Goal: Transaction & Acquisition: Purchase product/service

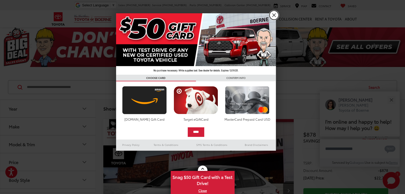
click at [272, 16] on link "X" at bounding box center [274, 15] width 9 height 9
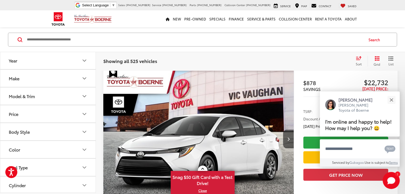
click at [83, 60] on icon "Year" at bounding box center [84, 61] width 3 height 2
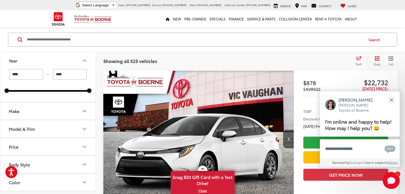
click at [28, 72] on input "****" at bounding box center [26, 75] width 34 height 10
click at [85, 110] on icon "Make" at bounding box center [84, 111] width 6 height 6
click at [26, 140] on label "Toyota (525)" at bounding box center [24, 135] width 22 height 22
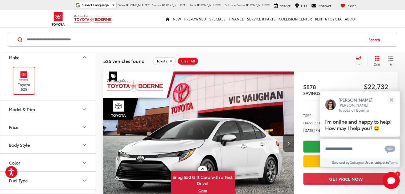
scroll to position [58, 0]
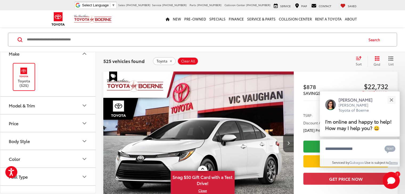
click at [86, 104] on icon "Model & Trim" at bounding box center [84, 106] width 6 height 6
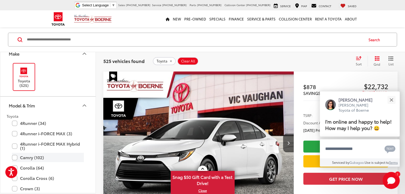
click at [15, 156] on label "Camry (102)" at bounding box center [48, 157] width 72 height 9
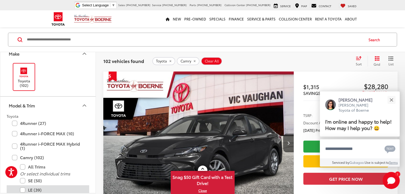
click at [22, 190] on label "LE (39)" at bounding box center [52, 190] width 64 height 9
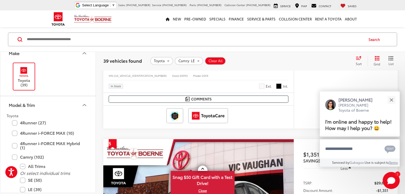
scroll to position [699, 0]
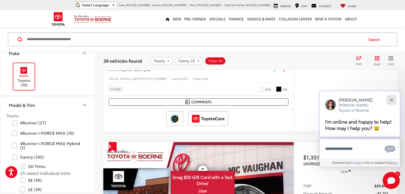
click at [390, 99] on button "Close" at bounding box center [391, 99] width 11 height 11
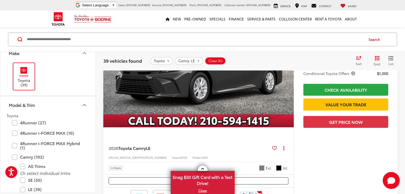
scroll to position [2267, 0]
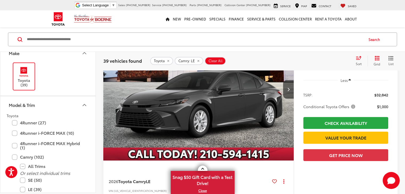
click at [357, 61] on div "Sort" at bounding box center [360, 61] width 14 height 11
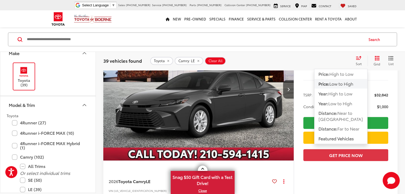
click at [346, 83] on span "Low to High" at bounding box center [342, 84] width 24 height 6
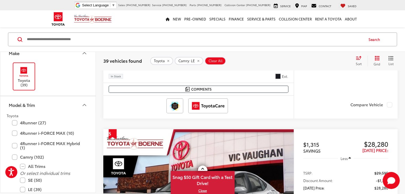
scroll to position [196, 0]
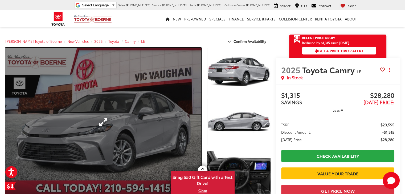
click at [126, 138] on link "Expand Photo 0" at bounding box center [103, 122] width 196 height 149
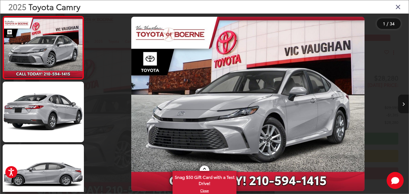
click at [405, 104] on button "Next image" at bounding box center [403, 104] width 11 height 19
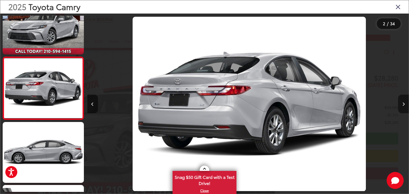
scroll to position [0, 322]
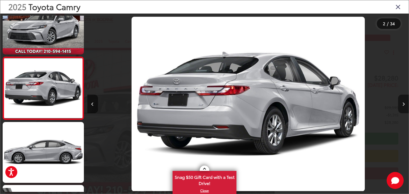
click at [402, 104] on button "Next image" at bounding box center [403, 104] width 11 height 19
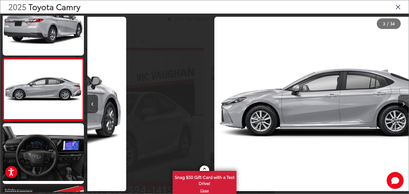
scroll to position [85, 0]
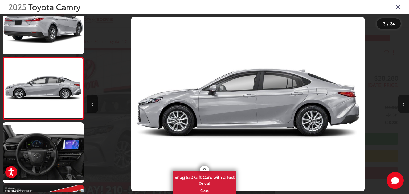
click at [402, 104] on button "Next image" at bounding box center [403, 104] width 11 height 19
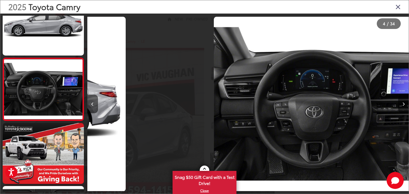
scroll to position [148, 0]
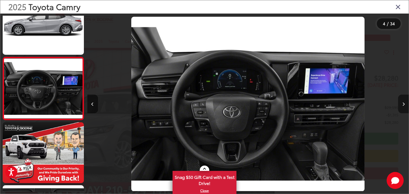
click at [402, 104] on button "Next image" at bounding box center [403, 104] width 11 height 19
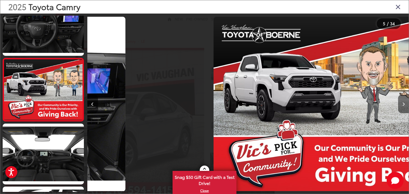
scroll to position [211, 0]
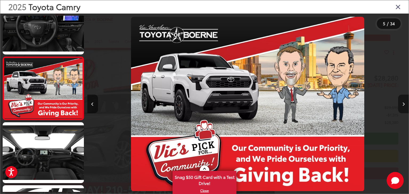
click at [402, 104] on button "Next image" at bounding box center [403, 104] width 11 height 19
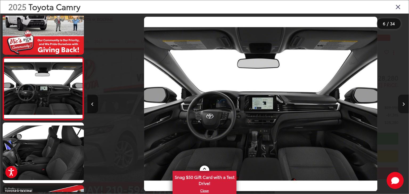
scroll to position [0, 1608]
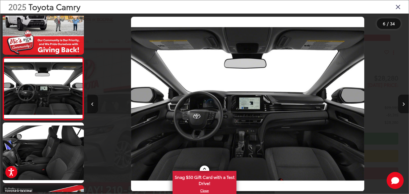
click at [93, 107] on button "Previous image" at bounding box center [92, 104] width 11 height 19
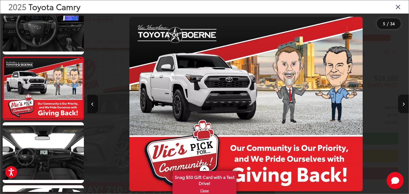
scroll to position [0, 1287]
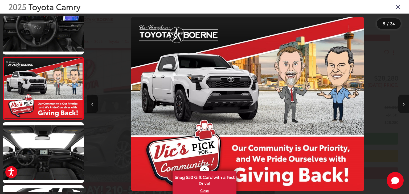
click at [403, 105] on icon "Next image" at bounding box center [404, 105] width 2 height 4
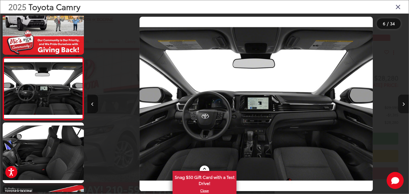
scroll to position [0, 1608]
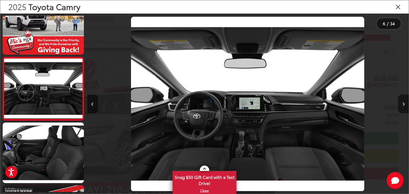
click at [403, 105] on icon "Next image" at bounding box center [404, 105] width 2 height 4
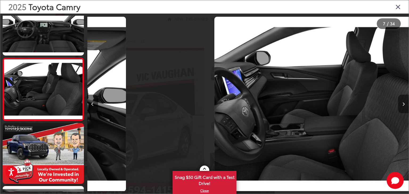
scroll to position [337, 0]
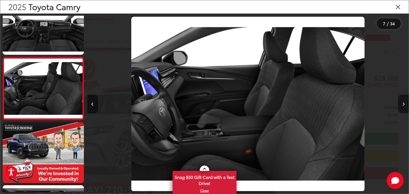
click at [403, 105] on icon "Next image" at bounding box center [404, 105] width 2 height 4
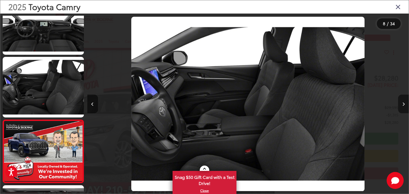
scroll to position [0, 0]
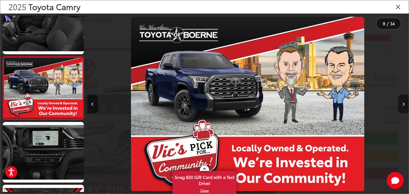
click at [403, 105] on icon "Next image" at bounding box center [404, 105] width 2 height 4
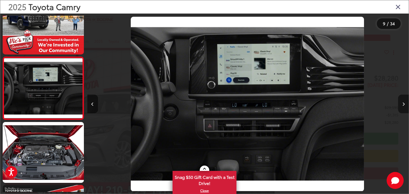
click at [403, 105] on icon "Next image" at bounding box center [404, 105] width 2 height 4
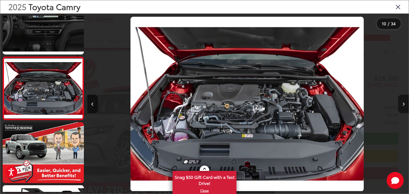
click at [403, 105] on icon "Next image" at bounding box center [404, 105] width 2 height 4
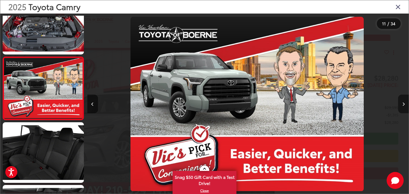
click at [403, 105] on icon "Next image" at bounding box center [404, 105] width 2 height 4
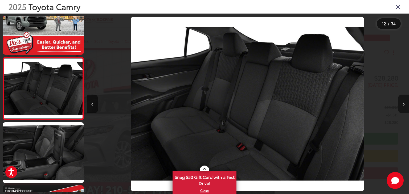
click at [403, 105] on icon "Next image" at bounding box center [404, 105] width 2 height 4
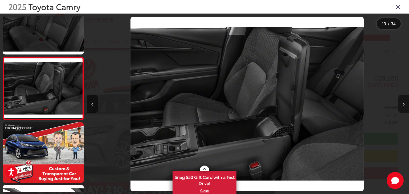
click at [403, 105] on icon "Next image" at bounding box center [404, 105] width 2 height 4
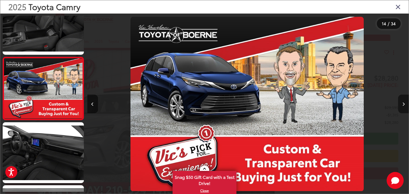
click at [403, 105] on icon "Next image" at bounding box center [404, 105] width 2 height 4
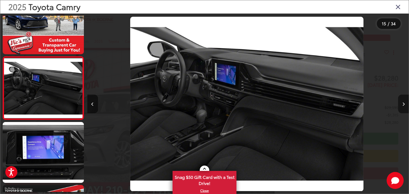
click at [403, 105] on icon "Next image" at bounding box center [404, 105] width 2 height 4
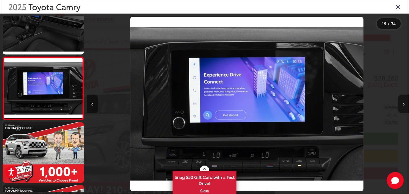
click at [403, 105] on icon "Next image" at bounding box center [404, 105] width 2 height 4
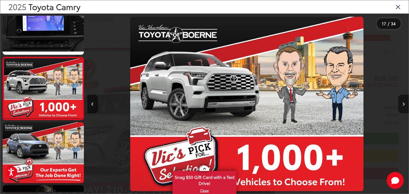
click at [403, 105] on icon "Next image" at bounding box center [404, 105] width 2 height 4
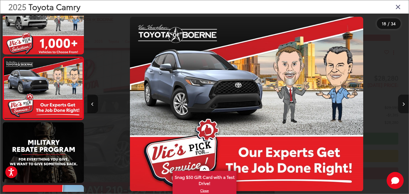
click at [403, 105] on icon "Next image" at bounding box center [404, 105] width 2 height 4
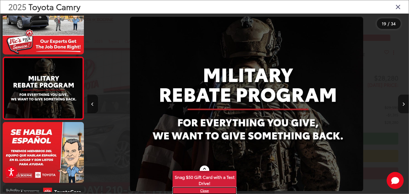
click at [205, 191] on link "X" at bounding box center [204, 191] width 63 height 6
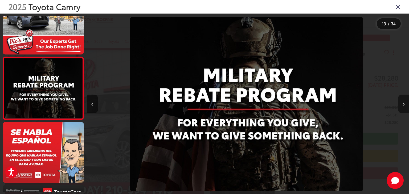
click at [405, 103] on button "Next image" at bounding box center [403, 104] width 11 height 19
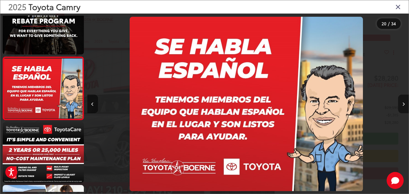
click at [405, 103] on button "Next image" at bounding box center [403, 104] width 11 height 19
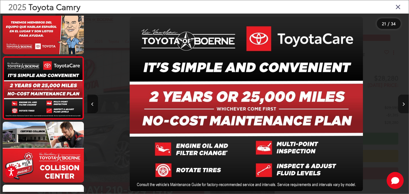
click at [405, 105] on icon "Next image" at bounding box center [404, 105] width 2 height 4
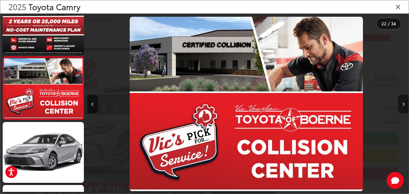
click at [405, 105] on icon "Next image" at bounding box center [404, 105] width 2 height 4
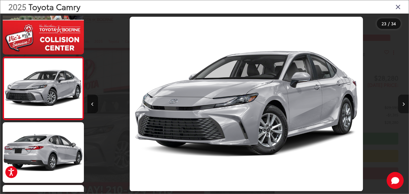
click at [405, 105] on icon "Next image" at bounding box center [404, 105] width 2 height 4
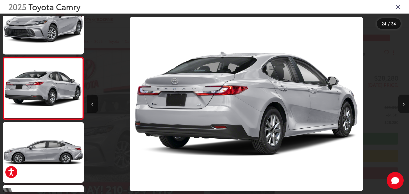
click at [405, 105] on icon "Next image" at bounding box center [404, 105] width 2 height 4
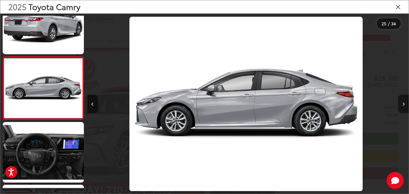
click at [405, 105] on icon "Next image" at bounding box center [404, 105] width 2 height 4
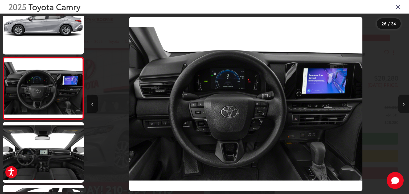
click at [405, 105] on icon "Next image" at bounding box center [404, 105] width 2 height 4
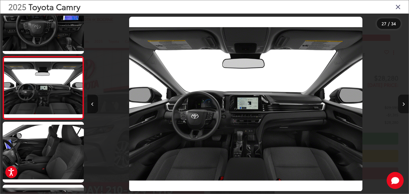
click at [401, 7] on icon "Close gallery" at bounding box center [398, 6] width 5 height 7
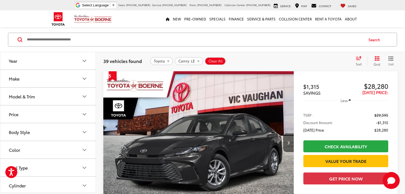
click at [152, 121] on img "2025 Toyota Camry LE 0" at bounding box center [198, 142] width 191 height 143
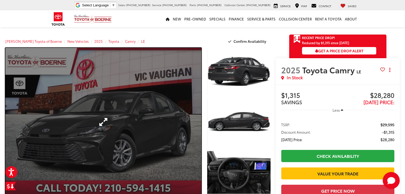
click at [103, 127] on link "Expand Photo 0" at bounding box center [103, 122] width 196 height 149
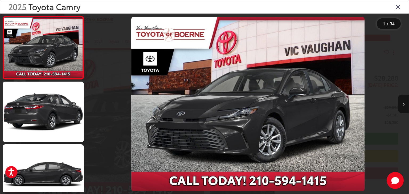
click at [405, 106] on div "2025 Toyota Camry 1 / 34" at bounding box center [204, 97] width 409 height 194
click at [405, 104] on button "Next image" at bounding box center [403, 104] width 11 height 19
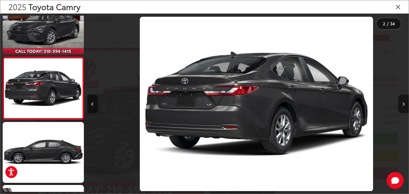
scroll to position [0, 322]
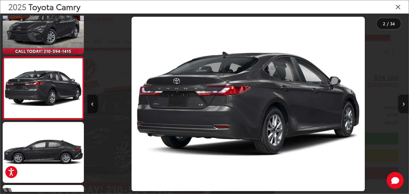
click at [405, 104] on button "Next image" at bounding box center [403, 104] width 11 height 19
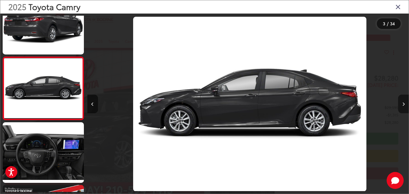
scroll to position [0, 643]
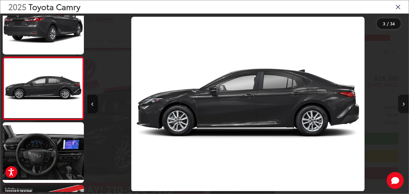
click at [405, 104] on button "Next image" at bounding box center [403, 104] width 11 height 19
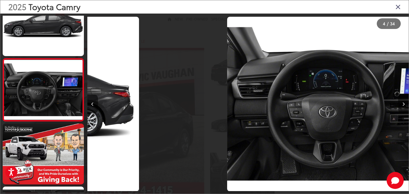
scroll to position [148, 0]
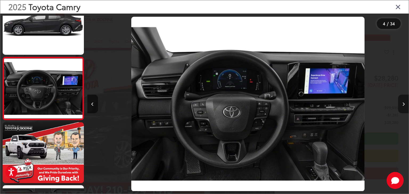
click at [405, 104] on button "Next image" at bounding box center [403, 104] width 11 height 19
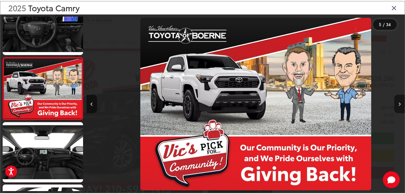
scroll to position [0, 1287]
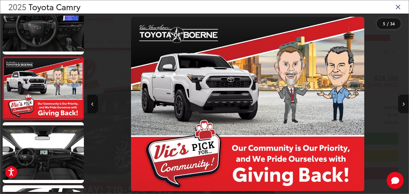
click at [399, 8] on icon "Close gallery" at bounding box center [398, 6] width 5 height 7
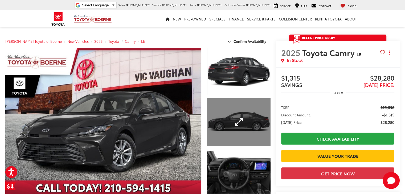
scroll to position [0, 0]
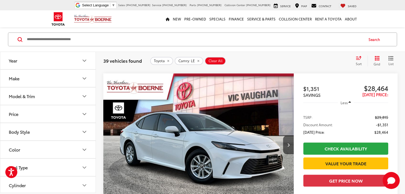
scroll to position [553, 0]
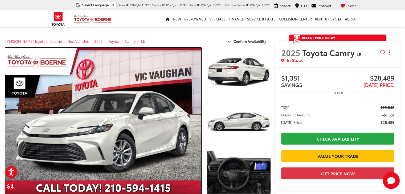
drag, startPoint x: 102, startPoint y: 119, endPoint x: 108, endPoint y: 120, distance: 5.6
click at [103, 119] on link "Expand Photo 0" at bounding box center [103, 122] width 196 height 149
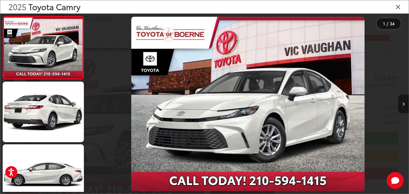
click at [405, 104] on button "Next image" at bounding box center [403, 104] width 11 height 19
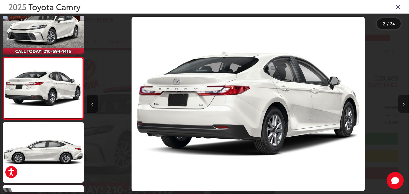
click at [405, 104] on button "Next image" at bounding box center [403, 104] width 11 height 19
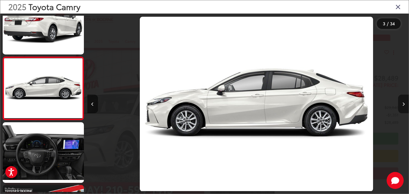
scroll to position [0, 643]
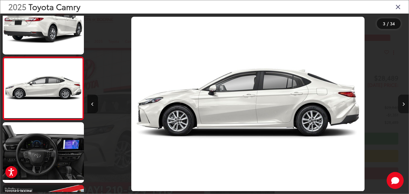
click at [405, 104] on button "Next image" at bounding box center [403, 104] width 11 height 19
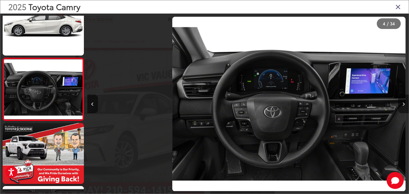
scroll to position [148, 0]
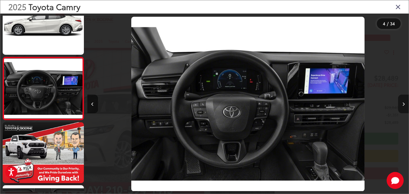
click at [405, 104] on button "Next image" at bounding box center [403, 104] width 11 height 19
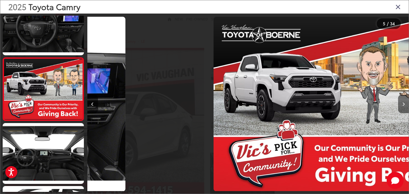
scroll to position [211, 0]
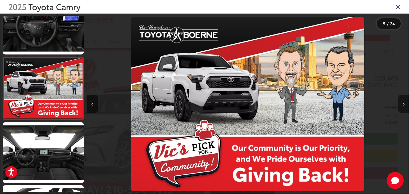
click at [405, 104] on button "Next image" at bounding box center [403, 104] width 11 height 19
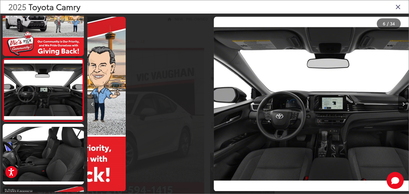
scroll to position [274, 0]
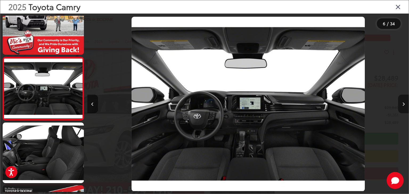
click at [405, 104] on button "Next image" at bounding box center [403, 104] width 11 height 19
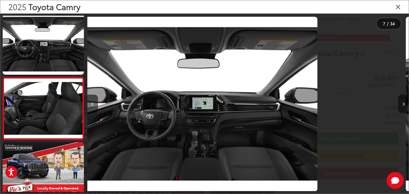
scroll to position [337, 0]
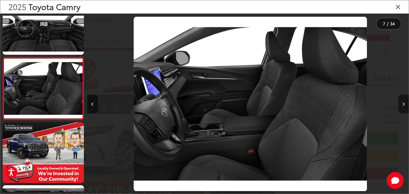
click at [405, 104] on button "Next image" at bounding box center [403, 104] width 11 height 19
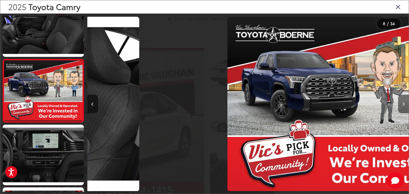
scroll to position [401, 0]
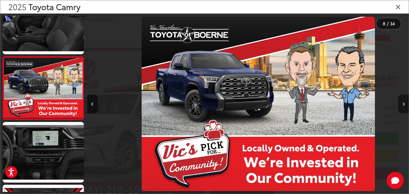
click at [405, 104] on button "Next image" at bounding box center [403, 104] width 11 height 19
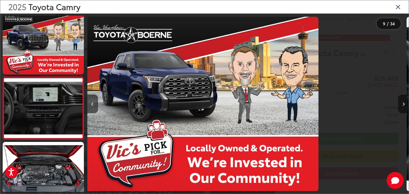
scroll to position [0, 0]
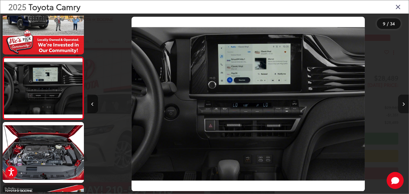
click at [405, 104] on button "Next image" at bounding box center [403, 104] width 11 height 19
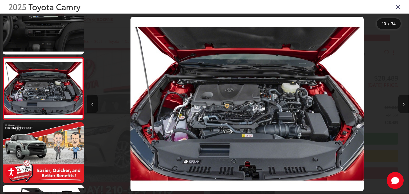
click at [405, 104] on button "Next image" at bounding box center [403, 104] width 11 height 19
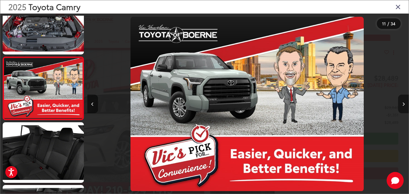
click at [405, 104] on button "Next image" at bounding box center [403, 104] width 11 height 19
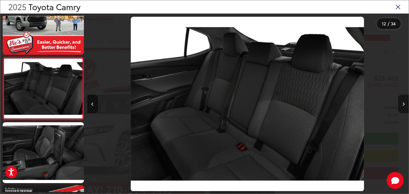
click at [405, 104] on button "Next image" at bounding box center [403, 104] width 11 height 19
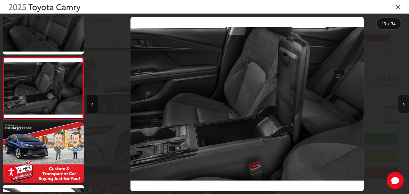
click at [405, 104] on button "Next image" at bounding box center [403, 104] width 11 height 19
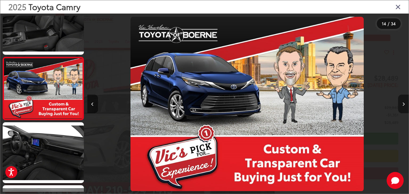
click at [405, 104] on button "Next image" at bounding box center [403, 104] width 11 height 19
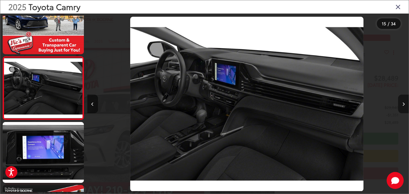
click at [405, 104] on button "Next image" at bounding box center [403, 104] width 11 height 19
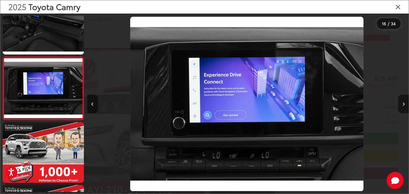
click at [405, 104] on button "Next image" at bounding box center [403, 104] width 11 height 19
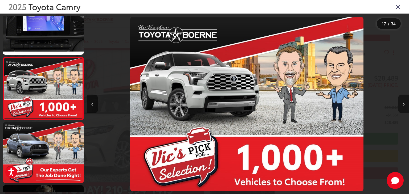
click at [403, 103] on button "Next image" at bounding box center [403, 104] width 11 height 19
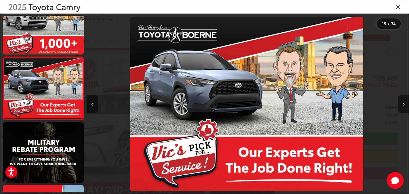
click at [403, 103] on icon "Next image" at bounding box center [404, 105] width 2 height 4
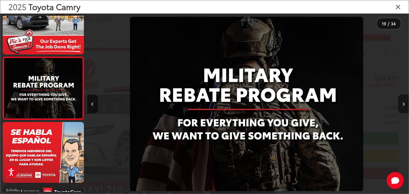
click at [403, 103] on icon "Next image" at bounding box center [404, 105] width 2 height 4
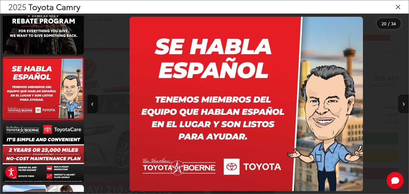
click at [403, 103] on icon "Next image" at bounding box center [404, 105] width 2 height 4
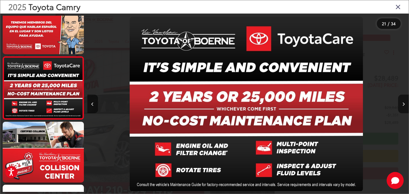
click at [399, 10] on icon "Close gallery" at bounding box center [398, 6] width 5 height 7
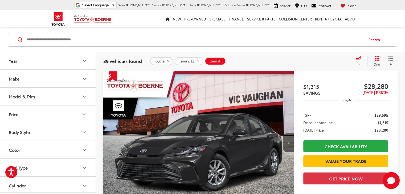
click at [85, 61] on icon "Year" at bounding box center [84, 61] width 6 height 6
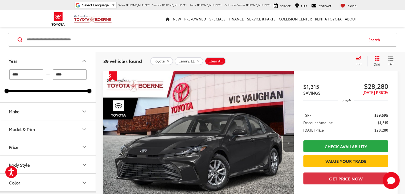
click at [76, 70] on input "****" at bounding box center [70, 75] width 34 height 10
click at [84, 110] on icon "Make" at bounding box center [84, 111] width 6 height 6
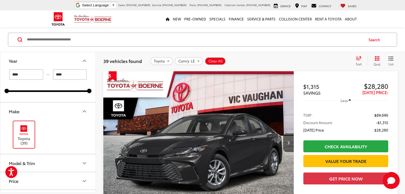
click at [83, 162] on icon "Model & Trim" at bounding box center [84, 163] width 6 height 6
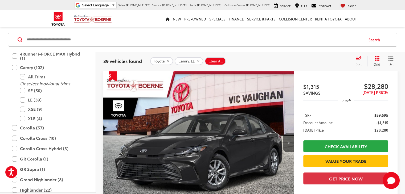
scroll to position [147, 0]
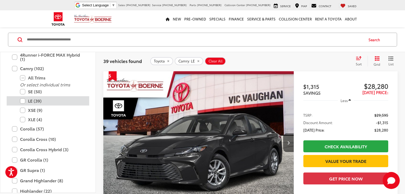
click at [29, 101] on label "LE (39)" at bounding box center [52, 100] width 64 height 9
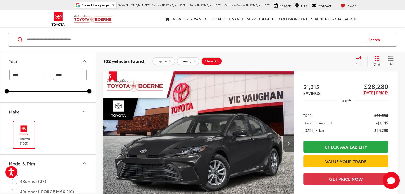
click at [67, 74] on input "****" at bounding box center [70, 75] width 34 height 10
click at [360, 60] on div "Sort" at bounding box center [360, 61] width 14 height 11
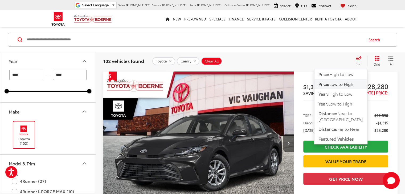
click at [343, 83] on span "Low to High" at bounding box center [342, 84] width 24 height 6
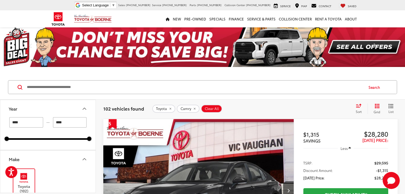
scroll to position [48, 0]
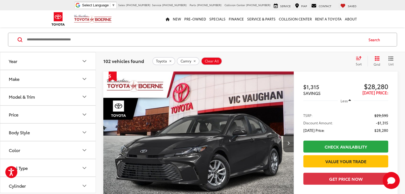
scroll to position [48, 0]
